Goal: Task Accomplishment & Management: Use online tool/utility

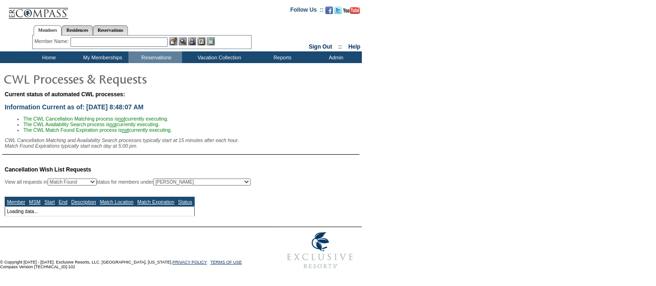
select select "50"
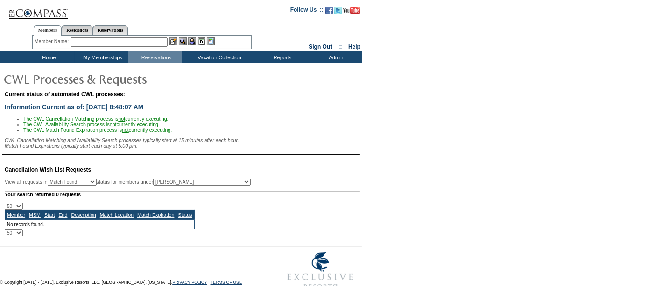
click at [221, 185] on select "All MSMs [PERSON_NAME] Accounting (MSM), Team Admin, IT Group Administrator, Me…" at bounding box center [202, 181] width 98 height 7
select select "-1"
click at [177, 180] on select "All MSMs [PERSON_NAME] Accounting (MSM), Team Admin, IT Group Administrator, Me…" at bounding box center [202, 181] width 98 height 7
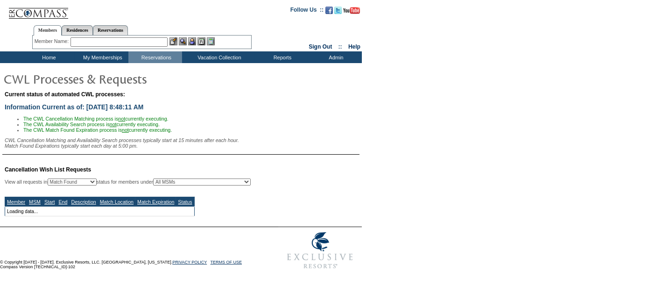
select select "50"
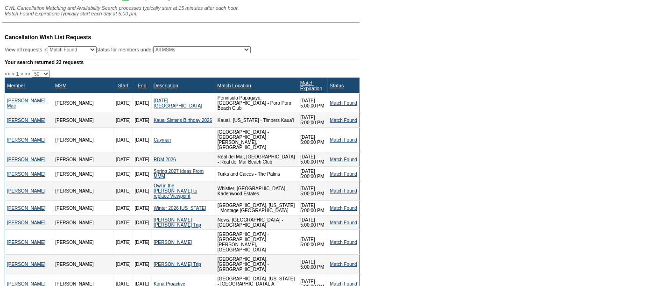
scroll to position [134, 0]
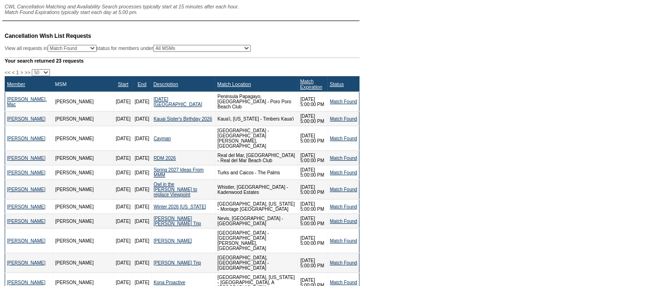
click at [55, 87] on link "MSM" at bounding box center [61, 84] width 12 height 6
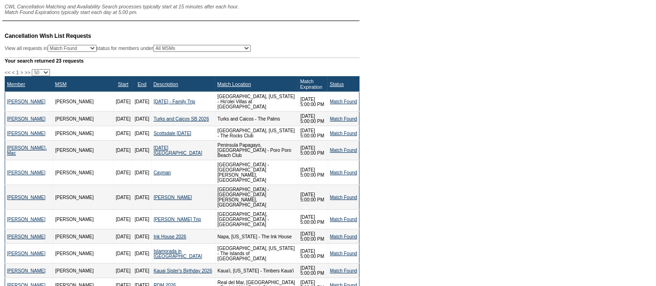
click at [300, 90] on link "Match Expiration" at bounding box center [311, 83] width 22 height 11
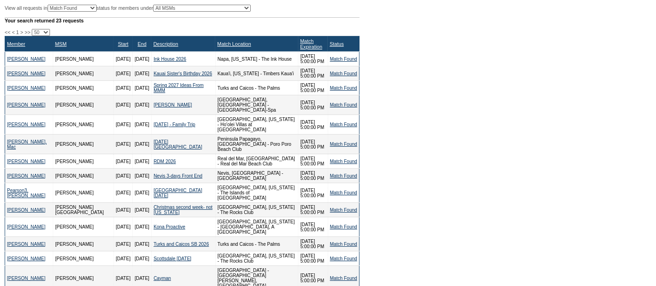
scroll to position [174, 0]
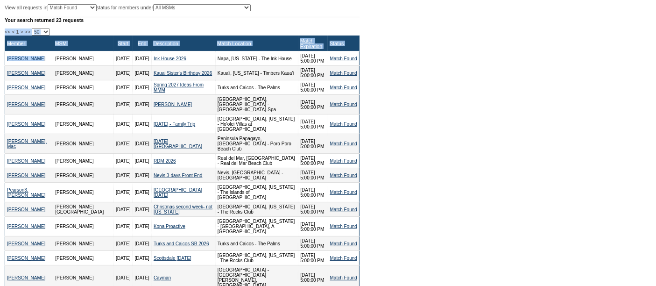
drag, startPoint x: 0, startPoint y: 59, endPoint x: 42, endPoint y: 69, distance: 43.1
click at [42, 69] on table "Cancellation Wish List Requests View all requests in Any Open / Processing Matc…" at bounding box center [181, 231] width 362 height 496
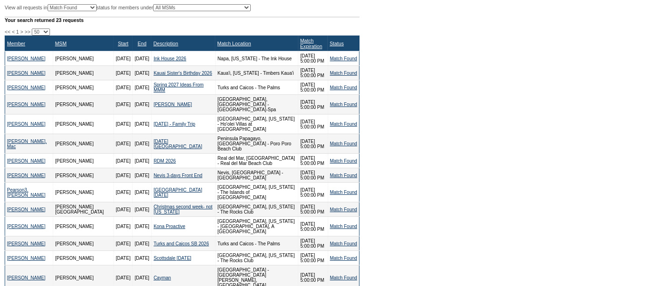
click at [395, 97] on form "Follow Us ::" at bounding box center [328, 176] width 656 height 700
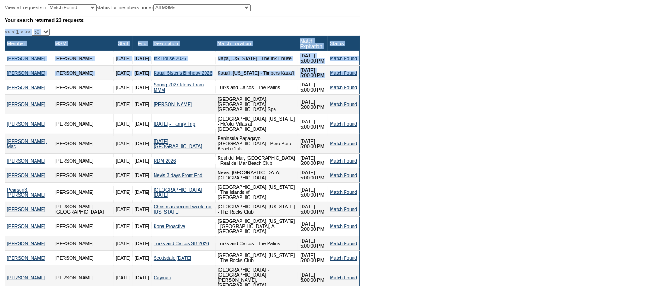
drag, startPoint x: 1, startPoint y: 46, endPoint x: 359, endPoint y: 76, distance: 359.1
click at [359, 76] on table "Cancellation Wish List Requests View all requests in Any Open / Processing Matc…" at bounding box center [181, 231] width 362 height 496
copy div "<< < 1 > >> 10 25 50 100 500 Member MSM Start End Description Match Location Ma…"
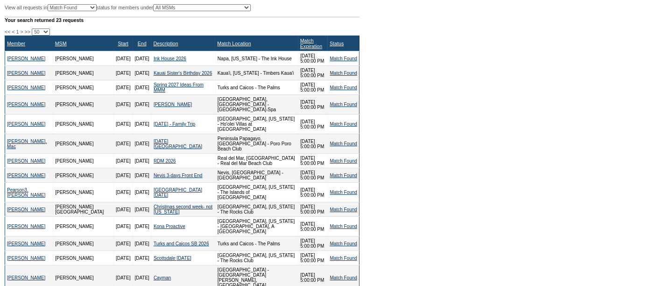
click at [370, 153] on form "Follow Us ::" at bounding box center [328, 176] width 656 height 700
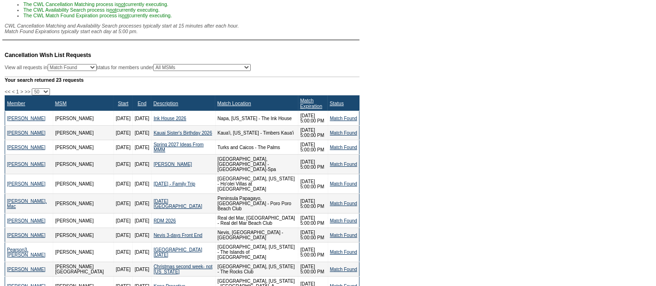
scroll to position [0, 0]
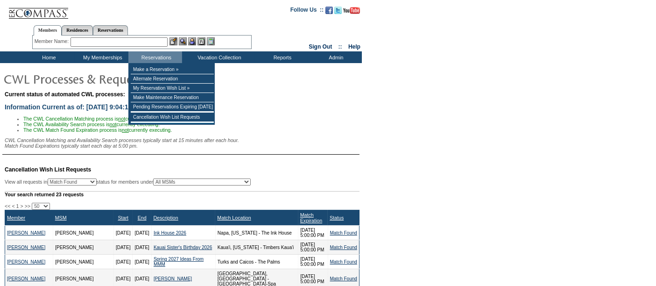
click at [156, 47] on div "Member Name: Destination or Residence: ReservationId:" at bounding box center [142, 43] width 220 height 14
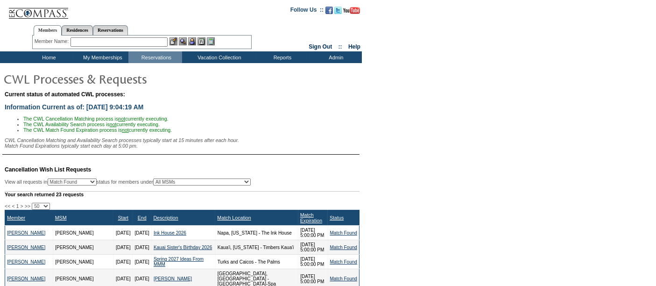
click at [157, 43] on input "text" at bounding box center [119, 41] width 97 height 9
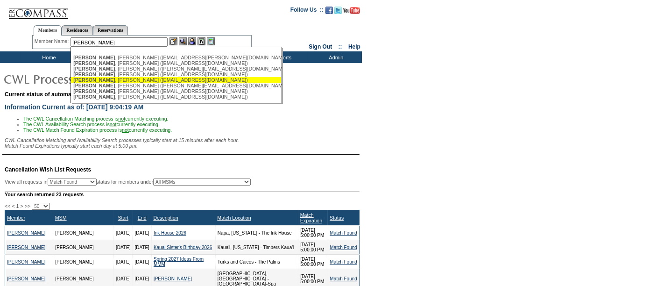
click at [156, 82] on div "[PERSON_NAME] ([EMAIL_ADDRESS][DOMAIN_NAME])" at bounding box center [176, 80] width 206 height 6
type input "[PERSON_NAME] ([EMAIL_ADDRESS][DOMAIN_NAME])"
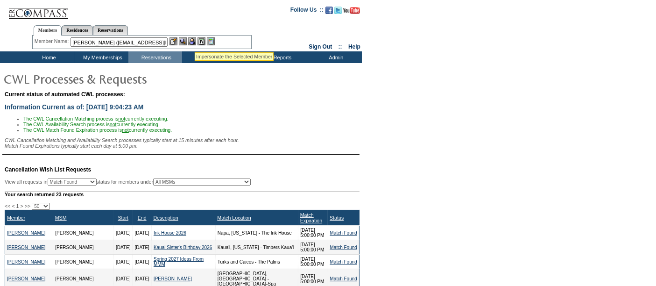
click at [195, 41] on img at bounding box center [192, 41] width 8 height 8
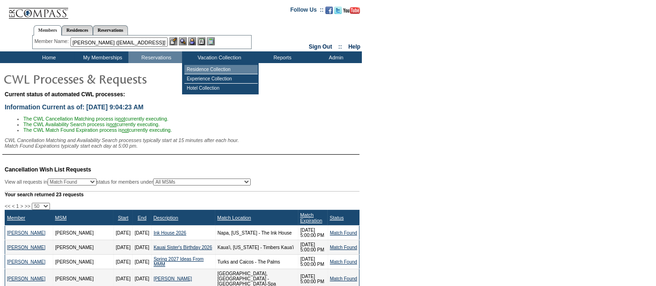
click at [214, 71] on td "Residence Collection" at bounding box center [221, 69] width 73 height 9
